Goal: Task Accomplishment & Management: Manage account settings

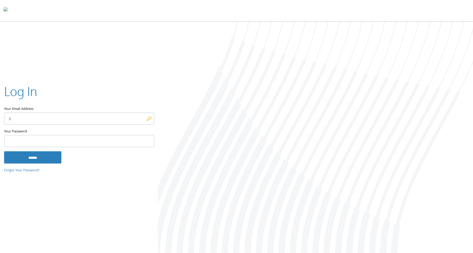
click at [68, 121] on input "Your Email Address" at bounding box center [79, 119] width 150 height 12
type input "**********"
click at [4, 151] on input "******" at bounding box center [32, 157] width 57 height 12
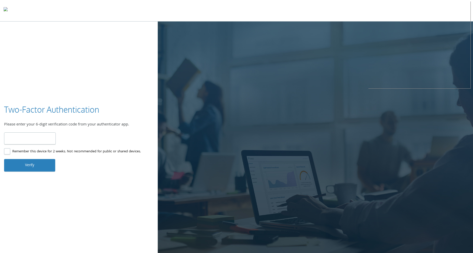
type input "******"
